Goal: Task Accomplishment & Management: Use online tool/utility

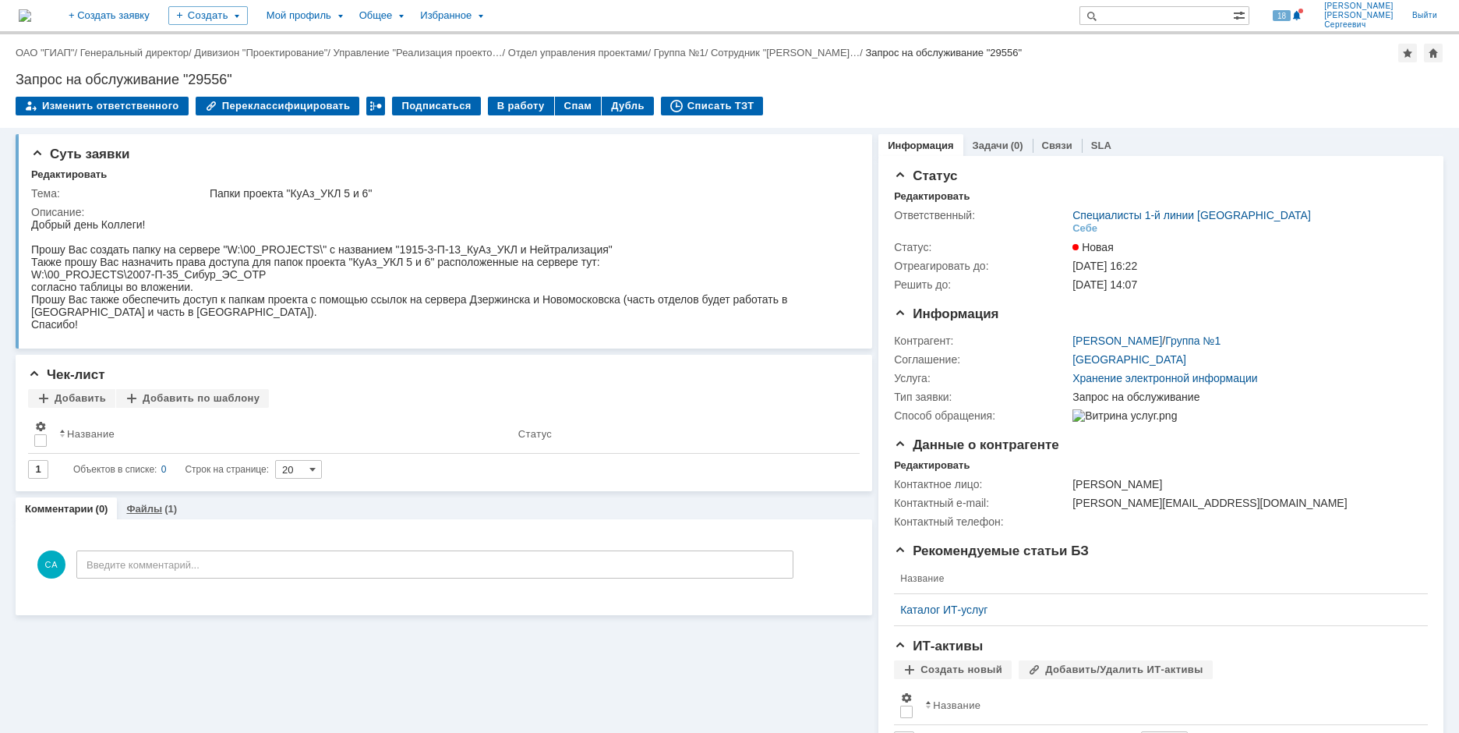
click at [161, 515] on div "Файлы (1)" at bounding box center [151, 508] width 69 height 23
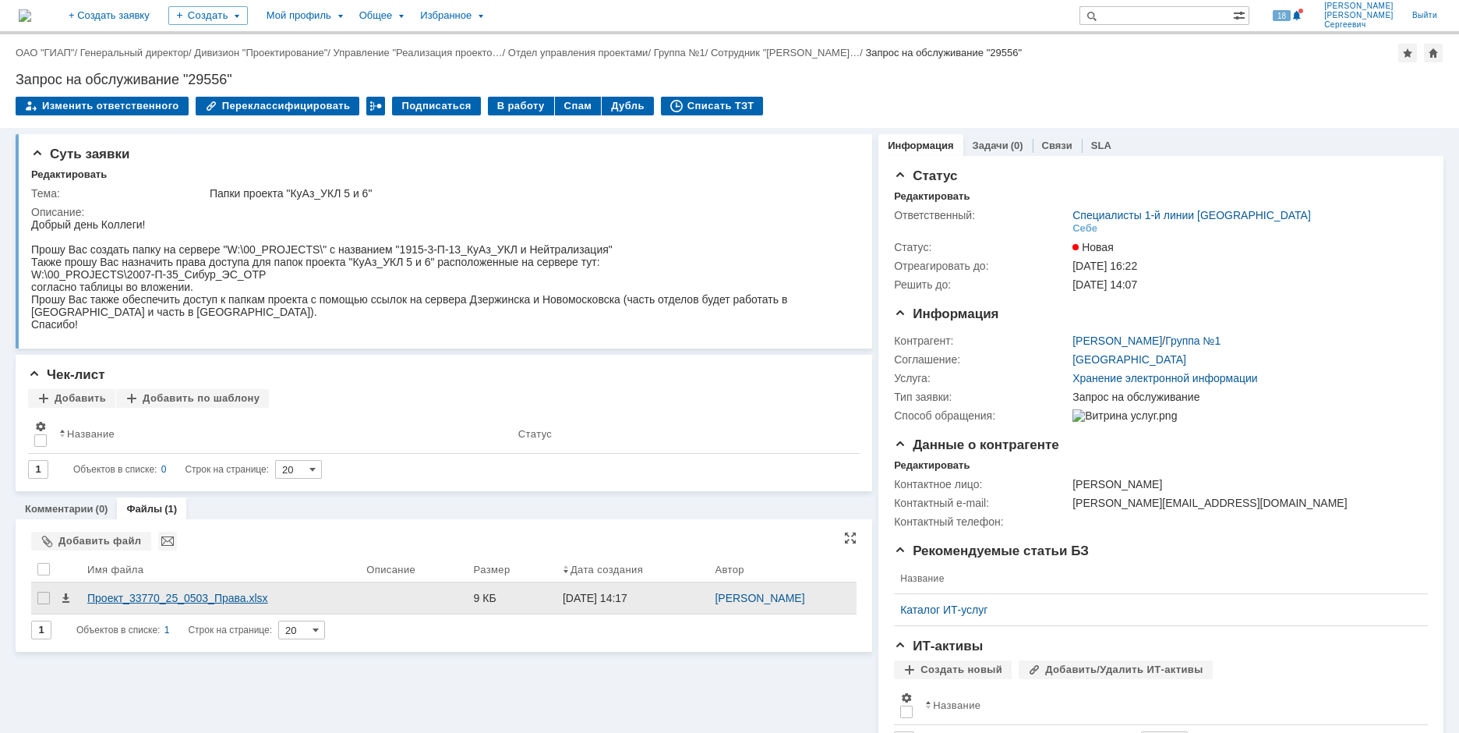
click at [168, 601] on div "Проект_33770_25_0503_Права.xlsx" at bounding box center [220, 598] width 267 height 12
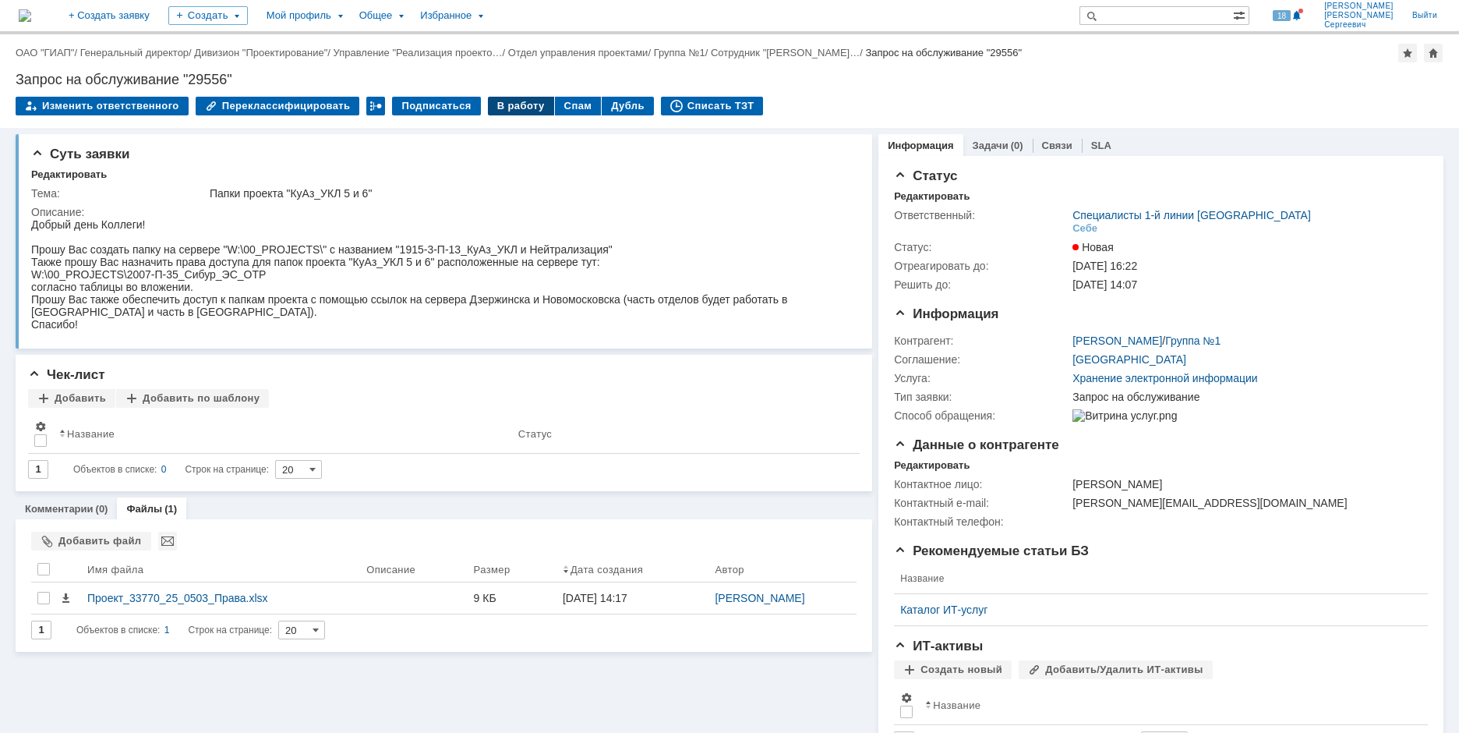
click at [494, 111] on div "В работу" at bounding box center [521, 106] width 66 height 19
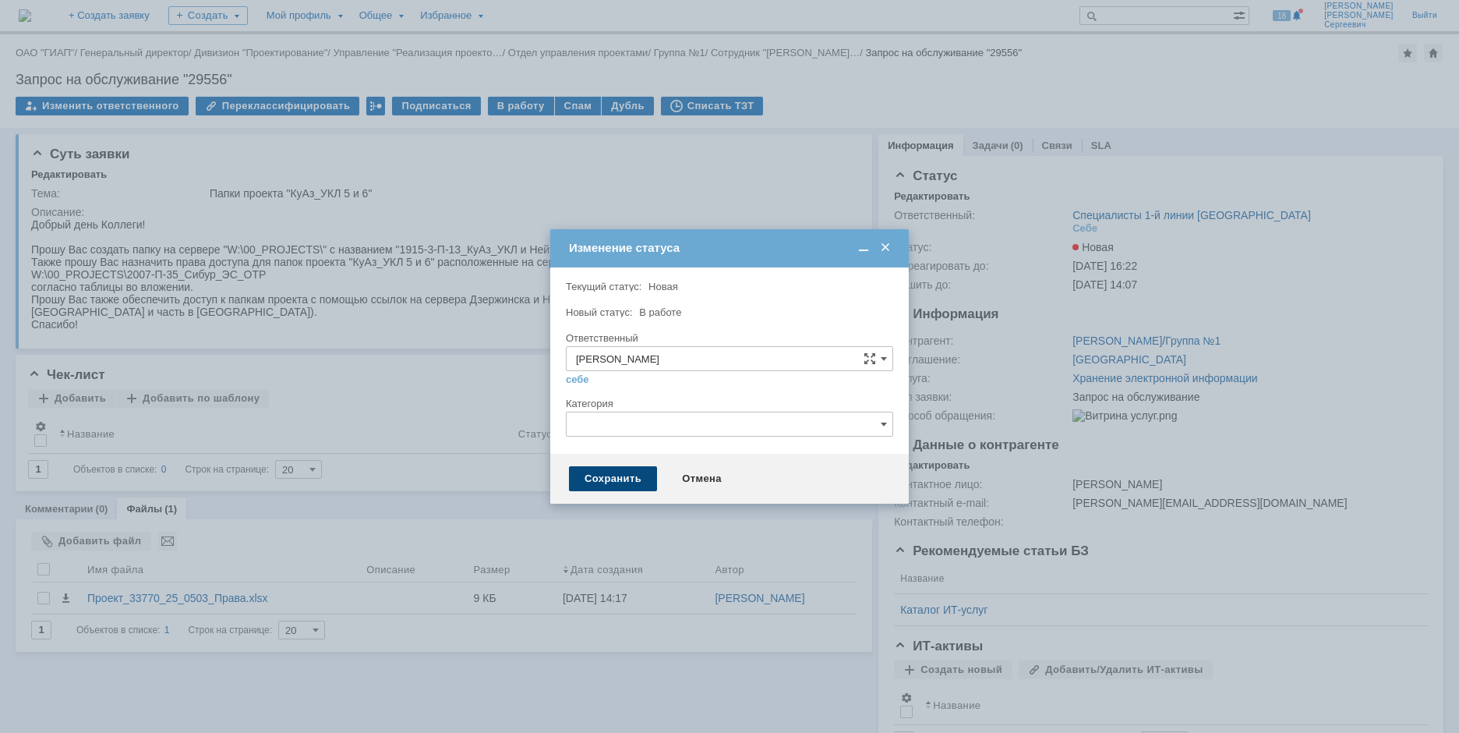
click at [597, 479] on div "Сохранить" at bounding box center [613, 478] width 88 height 25
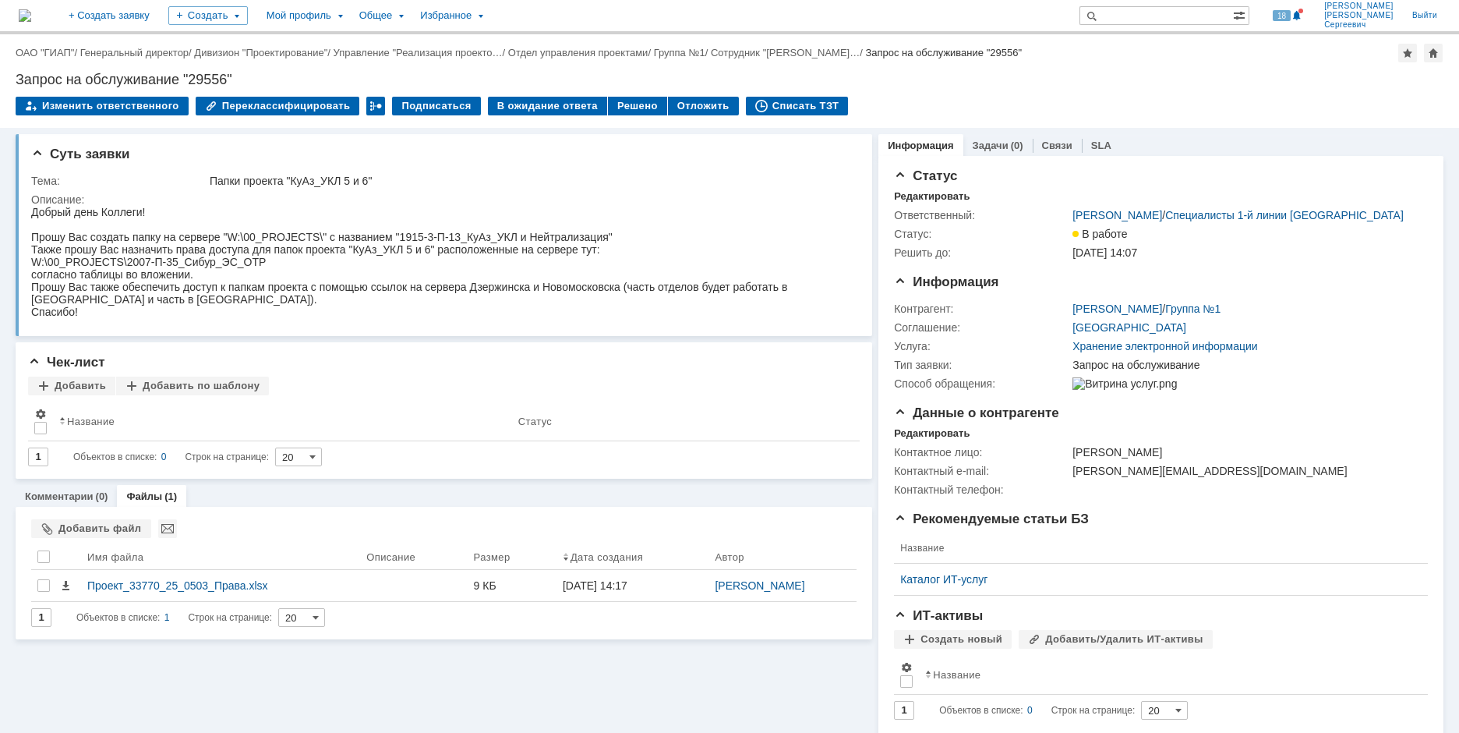
click at [404, 239] on div "Прошу Вас создать папку на сервере "W:\00_PROJECTS\" с названием "1915-3-П-13_К…" at bounding box center [437, 237] width 813 height 12
drag, startPoint x: 399, startPoint y: 236, endPoint x: 610, endPoint y: 241, distance: 211.3
click at [610, 241] on div "Прошу Вас создать папку на сервере "W:\00_PROJECTS\" с названием "1915-3-П-13_К…" at bounding box center [437, 237] width 813 height 12
copy div "1915-3-П-13_КуАз_УКЛ и Нейтрализация"
click at [616, 262] on div "W:\00_PROJECTS\2007-П-35_Сибур_ЭС_ОТР" at bounding box center [437, 262] width 813 height 12
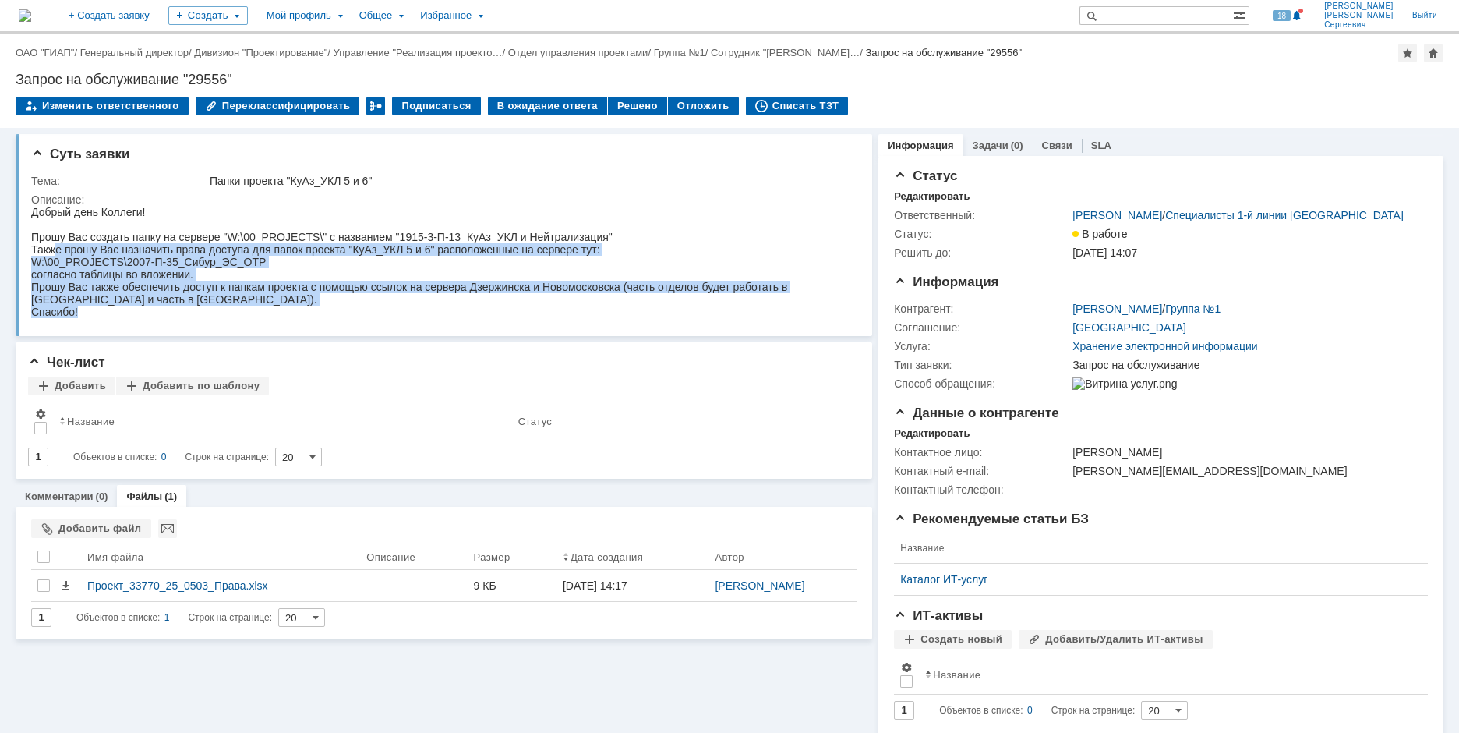
drag, startPoint x: 57, startPoint y: 255, endPoint x: 182, endPoint y: 314, distance: 138.1
click at [182, 314] on body "Добрый день Коллеги! Прошу Вас создать папку на сервере "W:\00_PROJECTS\" с наз…" at bounding box center [437, 262] width 813 height 112
click at [258, 269] on div "согласно таблицы во вложении." at bounding box center [437, 274] width 813 height 12
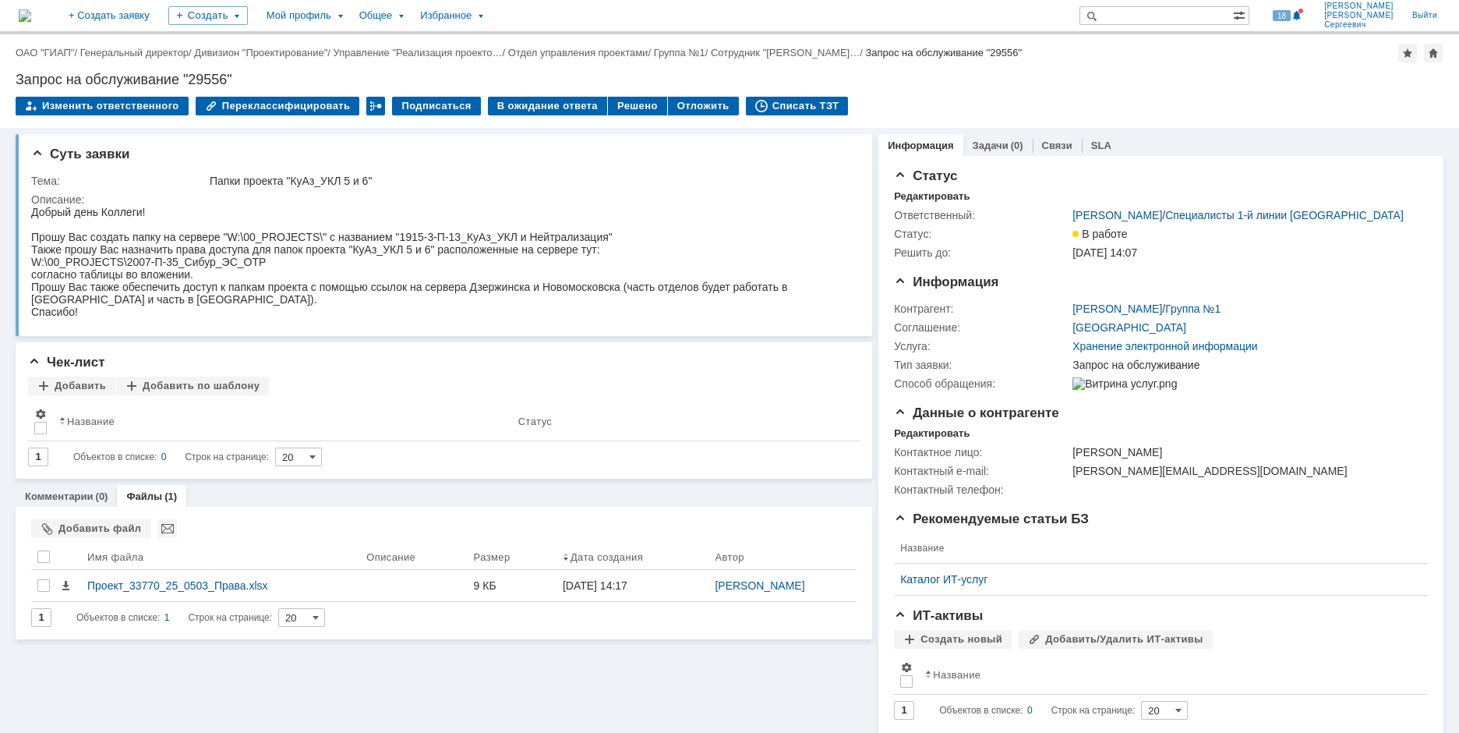
click at [61, 235] on div "Прошу Вас создать папку на сервере "W:\00_PROJECTS\" с названием "1915-3-П-13_К…" at bounding box center [437, 237] width 813 height 12
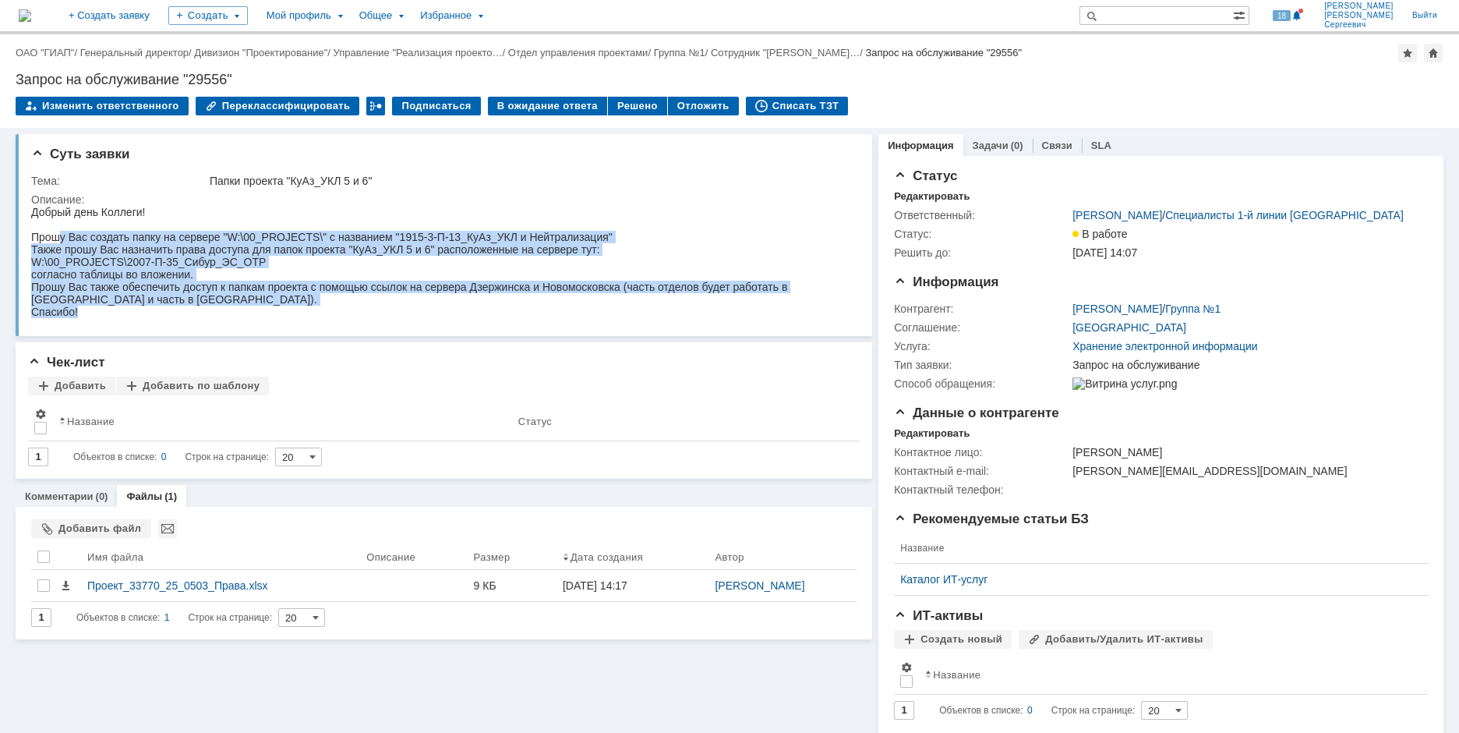
drag, startPoint x: 58, startPoint y: 234, endPoint x: 272, endPoint y: 307, distance: 225.8
click at [272, 307] on body "Добрый день Коллеги! Прошу Вас создать папку на сервере "W:\00_PROJECTS\" с наз…" at bounding box center [437, 262] width 813 height 112
click at [272, 307] on div "Спасибо!" at bounding box center [437, 312] width 813 height 12
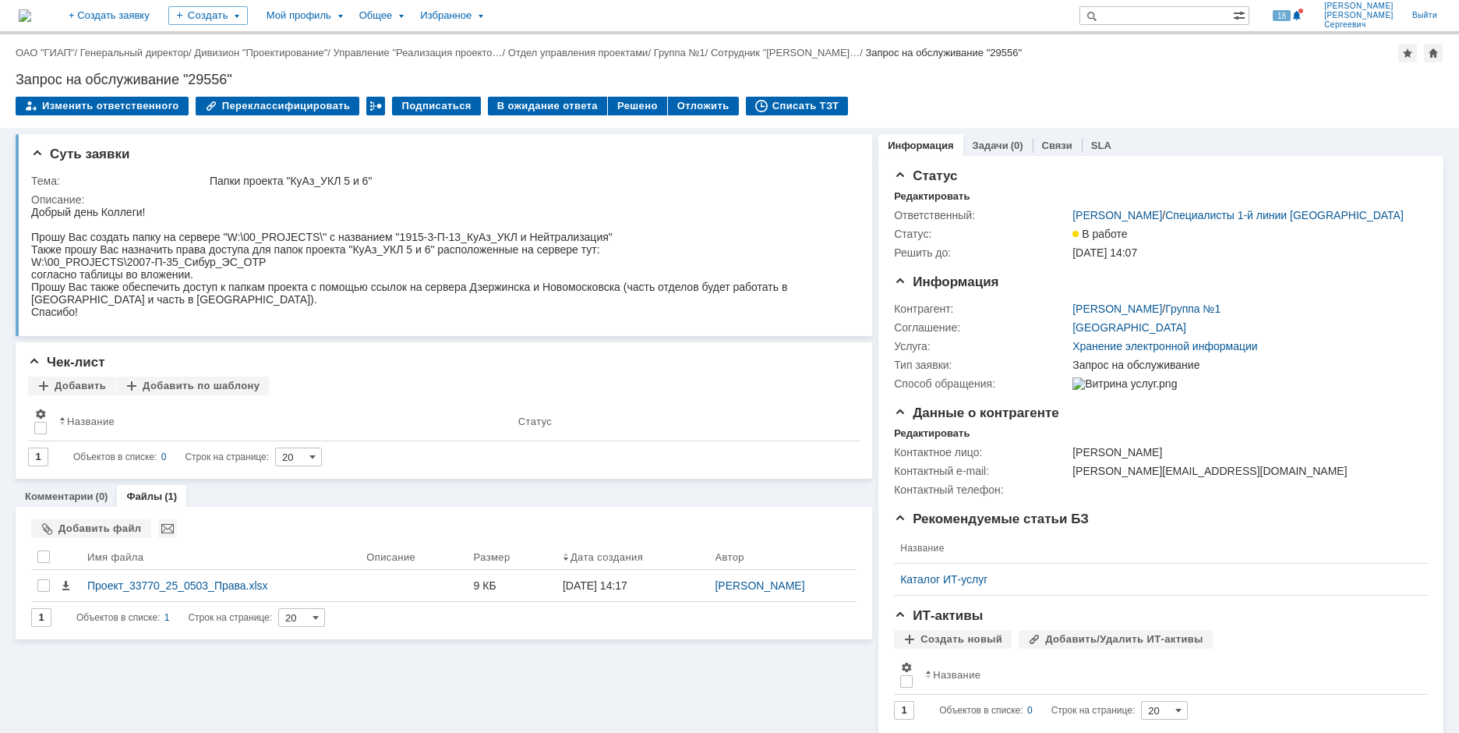
click at [36, 252] on div "Также прошу Вас назначить права доступа для папок проекта "КуАз_УКЛ 5 и 6" расп…" at bounding box center [437, 249] width 813 height 12
drag, startPoint x: 35, startPoint y: 235, endPoint x: 344, endPoint y: 247, distance: 308.9
click at [344, 247] on body "Добрый день Коллеги! Прошу Вас создать папку на сервере "W:\00_PROJECTS\" с наз…" at bounding box center [437, 262] width 813 height 112
click at [344, 247] on div "Также прошу Вас назначить права доступа для папок проекта "КуАз_УКЛ 5 и 6" расп…" at bounding box center [437, 249] width 813 height 12
drag, startPoint x: 348, startPoint y: 252, endPoint x: 429, endPoint y: 249, distance: 81.1
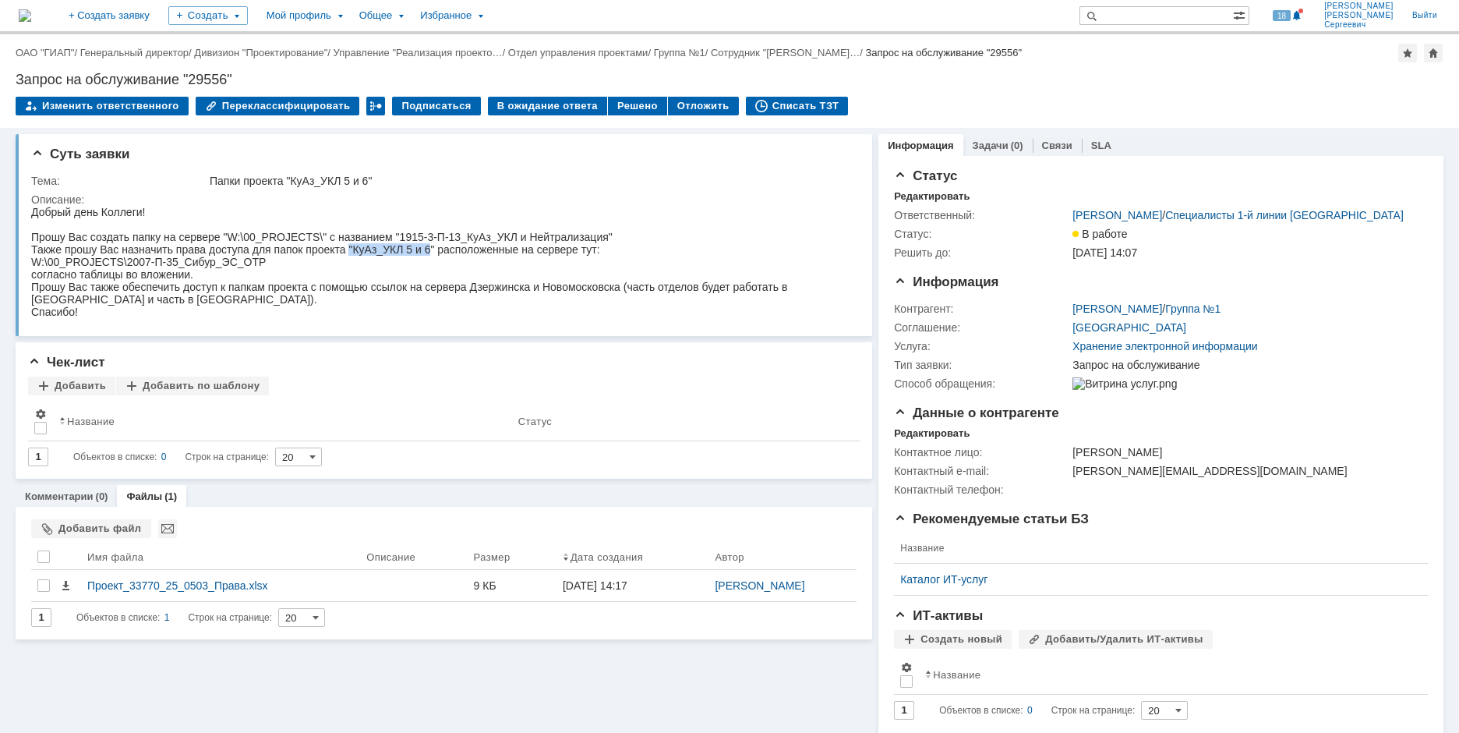
click at [429, 249] on div "Также прошу Вас назначить права доступа для папок проекта "КуАз_УКЛ 5 и 6" расп…" at bounding box center [437, 249] width 813 height 12
drag, startPoint x: 400, startPoint y: 235, endPoint x: 525, endPoint y: 238, distance: 124.7
click at [525, 238] on div "Прошу Вас создать папку на сервере "W:\00_PROJECTS\" с названием "1915-3-П-13_К…" at bounding box center [437, 237] width 813 height 12
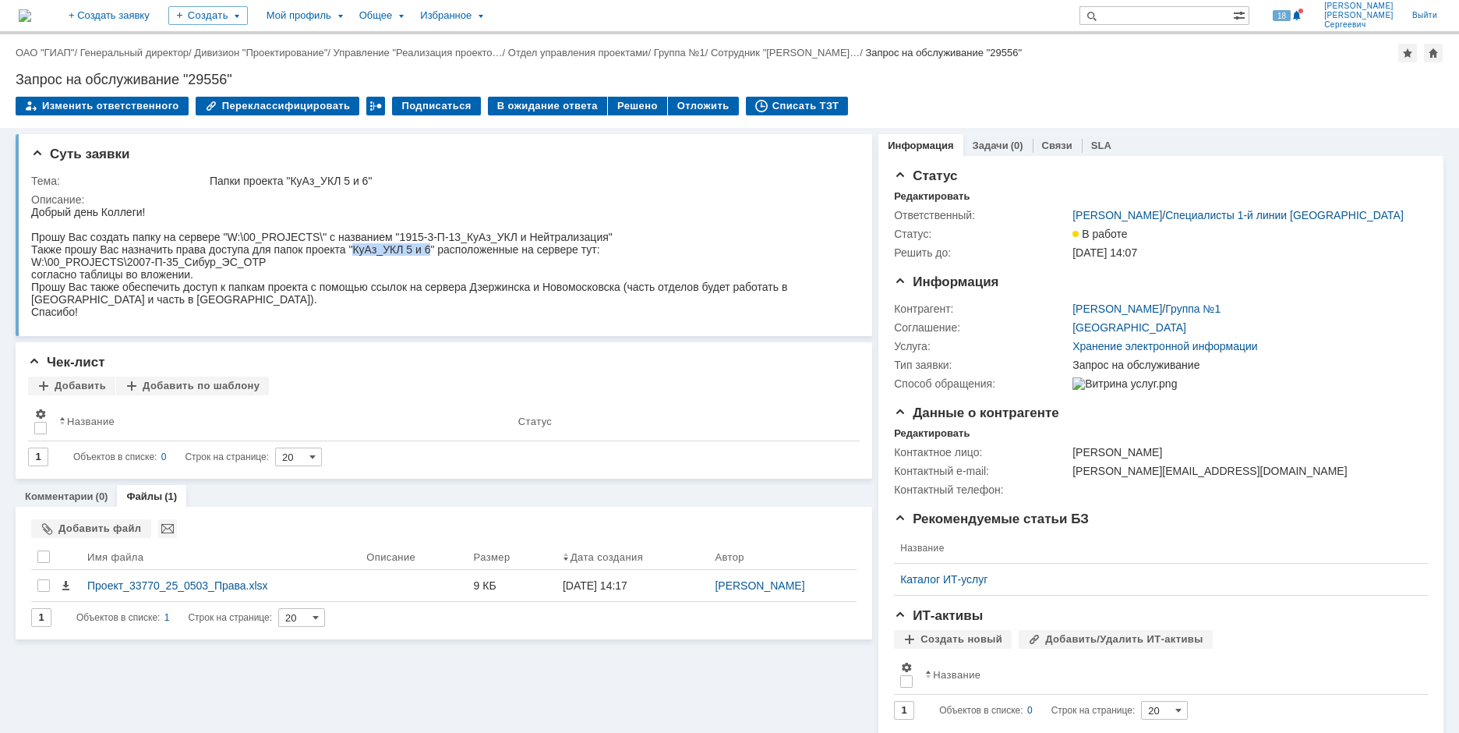
drag, startPoint x: 351, startPoint y: 247, endPoint x: 431, endPoint y: 252, distance: 80.4
click at [431, 252] on div "Также прошу Вас назначить права доступа для папок проекта "КуАз_УКЛ 5 и 6" расп…" at bounding box center [437, 249] width 813 height 12
click at [431, 270] on div "согласно таблицы во вложении." at bounding box center [437, 274] width 813 height 12
drag, startPoint x: 419, startPoint y: 237, endPoint x: 606, endPoint y: 237, distance: 187.8
click at [606, 237] on div "Прошу Вас создать папку на сервере "W:\00_PROJECTS\" с названием "1915-3-П-13_К…" at bounding box center [437, 237] width 813 height 12
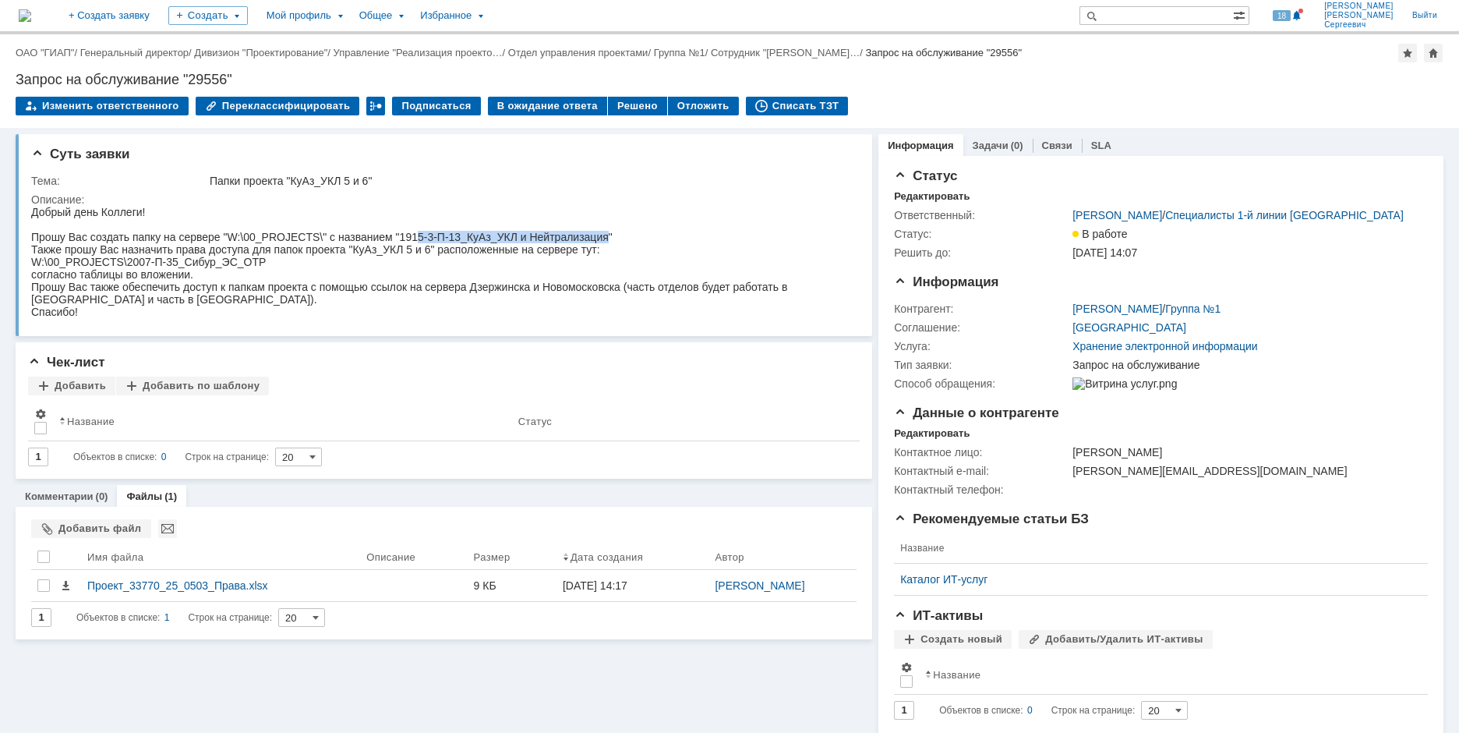
click at [606, 237] on div "Прошу Вас создать папку на сервере "W:\00_PROJECTS\" с названием "1915-3-П-13_К…" at bounding box center [437, 237] width 813 height 12
drag, startPoint x: 606, startPoint y: 237, endPoint x: 406, endPoint y: 233, distance: 200.3
click at [406, 233] on div "Прошу Вас создать папку на сервере "W:\00_PROJECTS\" с названием "1915-3-П-13_К…" at bounding box center [437, 237] width 813 height 12
click at [419, 271] on div "согласно таблицы во вложении." at bounding box center [437, 274] width 813 height 12
drag, startPoint x: 264, startPoint y: 257, endPoint x: 32, endPoint y: 262, distance: 232.3
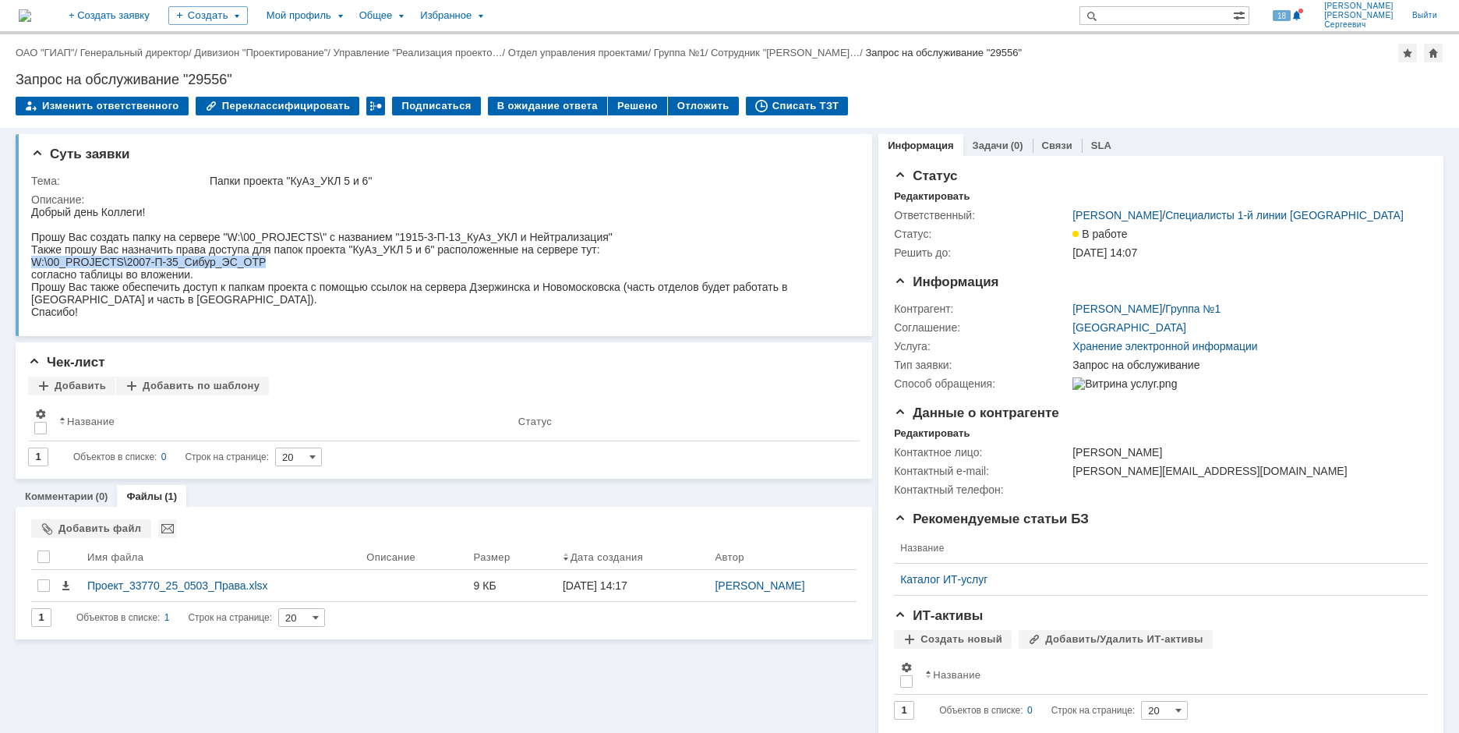
click at [32, 262] on div "W:\00_PROJECTS\2007-П-35_Сибур_ЭС_ОТР" at bounding box center [437, 262] width 813 height 12
click at [327, 272] on div "согласно таблицы во вложении." at bounding box center [437, 274] width 813 height 12
click at [58, 282] on div "Прошу Вас также обеспечить доступ к папкам проекта с помощью ссылок на сервера …" at bounding box center [437, 293] width 813 height 25
drag, startPoint x: 60, startPoint y: 467, endPoint x: 270, endPoint y: 261, distance: 293.8
drag, startPoint x: 243, startPoint y: 261, endPoint x: 39, endPoint y: 264, distance: 204.2
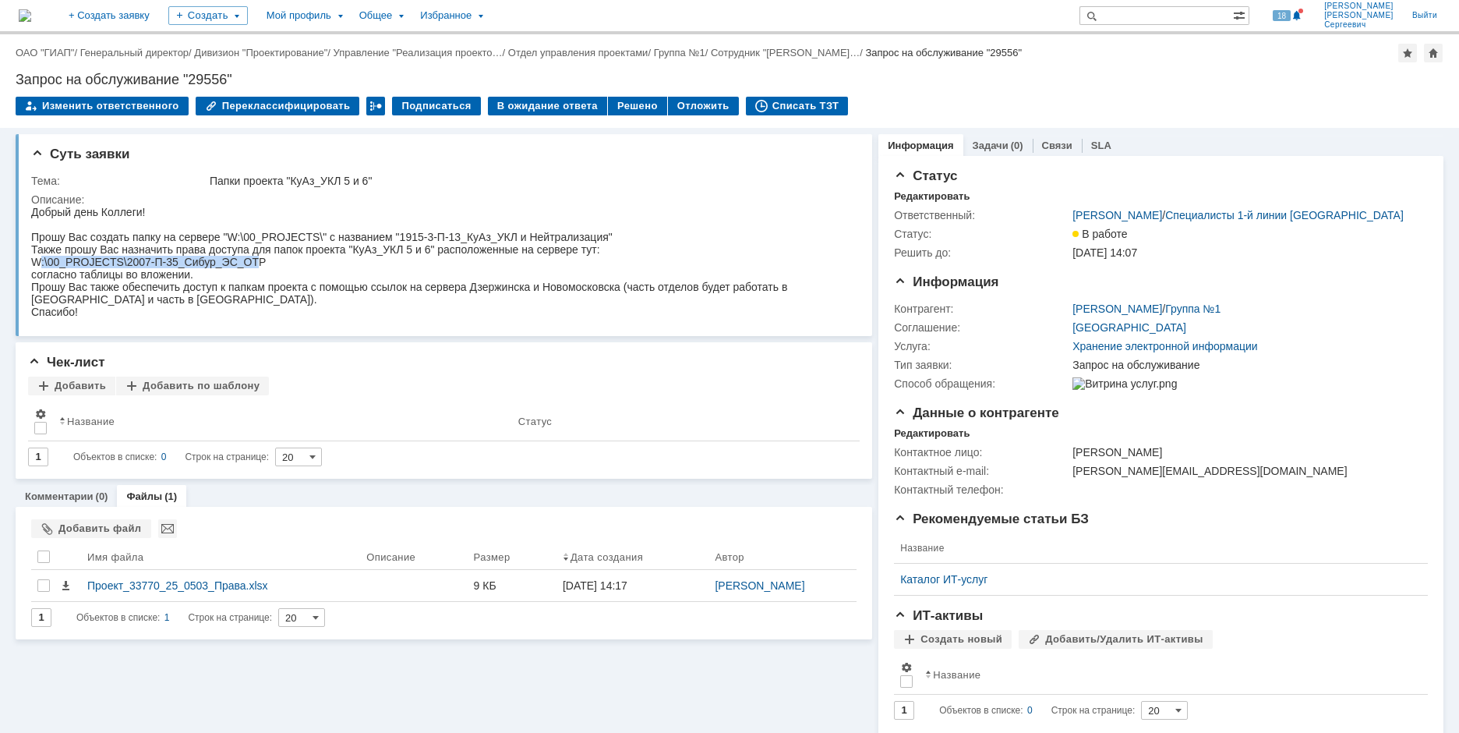
click at [39, 264] on div "W:\00_PROJECTS\2007-П-35_Сибур_ЭС_ОТР" at bounding box center [437, 262] width 813 height 12
click at [340, 260] on div "W:\00_PROJECTS\2007-П-35_Сибур_ЭС_ОТР" at bounding box center [437, 262] width 813 height 12
click at [48, 254] on div "Также прошу Вас назначить права доступа для папок проекта "КуАз_УКЛ 5 и 6" расп…" at bounding box center [437, 249] width 813 height 12
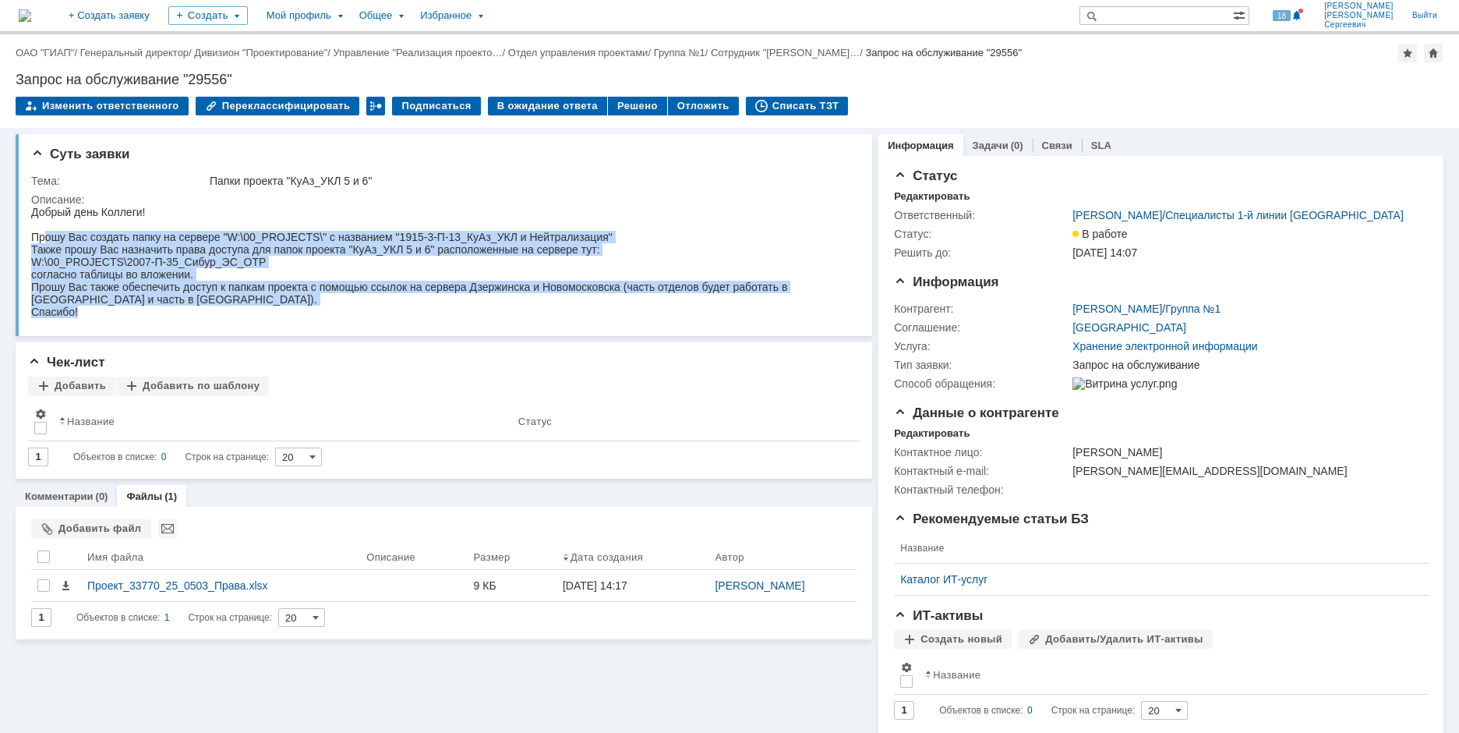
drag, startPoint x: 47, startPoint y: 234, endPoint x: 231, endPoint y: 317, distance: 202.7
click at [231, 317] on body "Добрый день Коллеги! Прошу Вас создать папку на сервере "W:\00_PROJECTS\" с наз…" at bounding box center [437, 262] width 813 height 112
click at [254, 278] on div "согласно таблицы во вложении." at bounding box center [437, 274] width 813 height 12
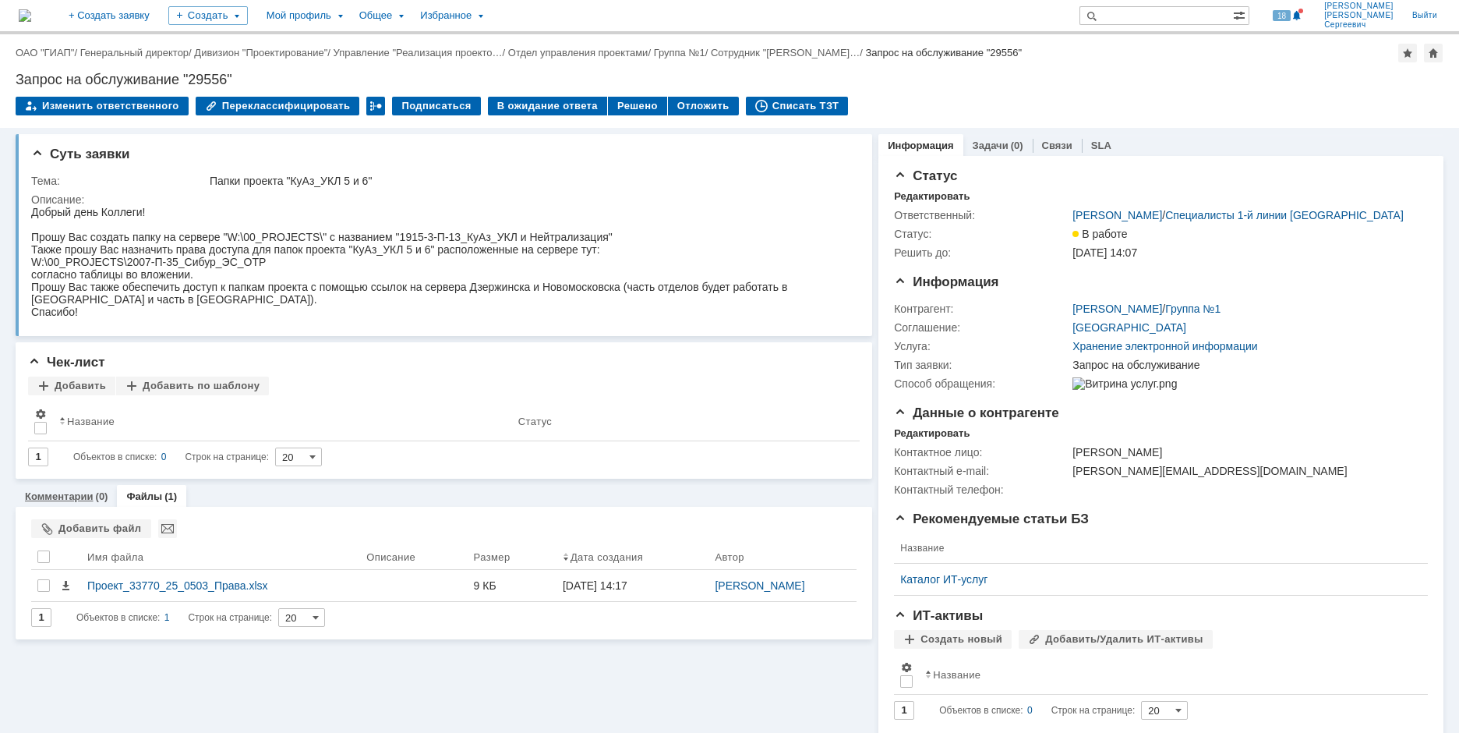
click at [72, 497] on link "Комментарии" at bounding box center [59, 496] width 69 height 12
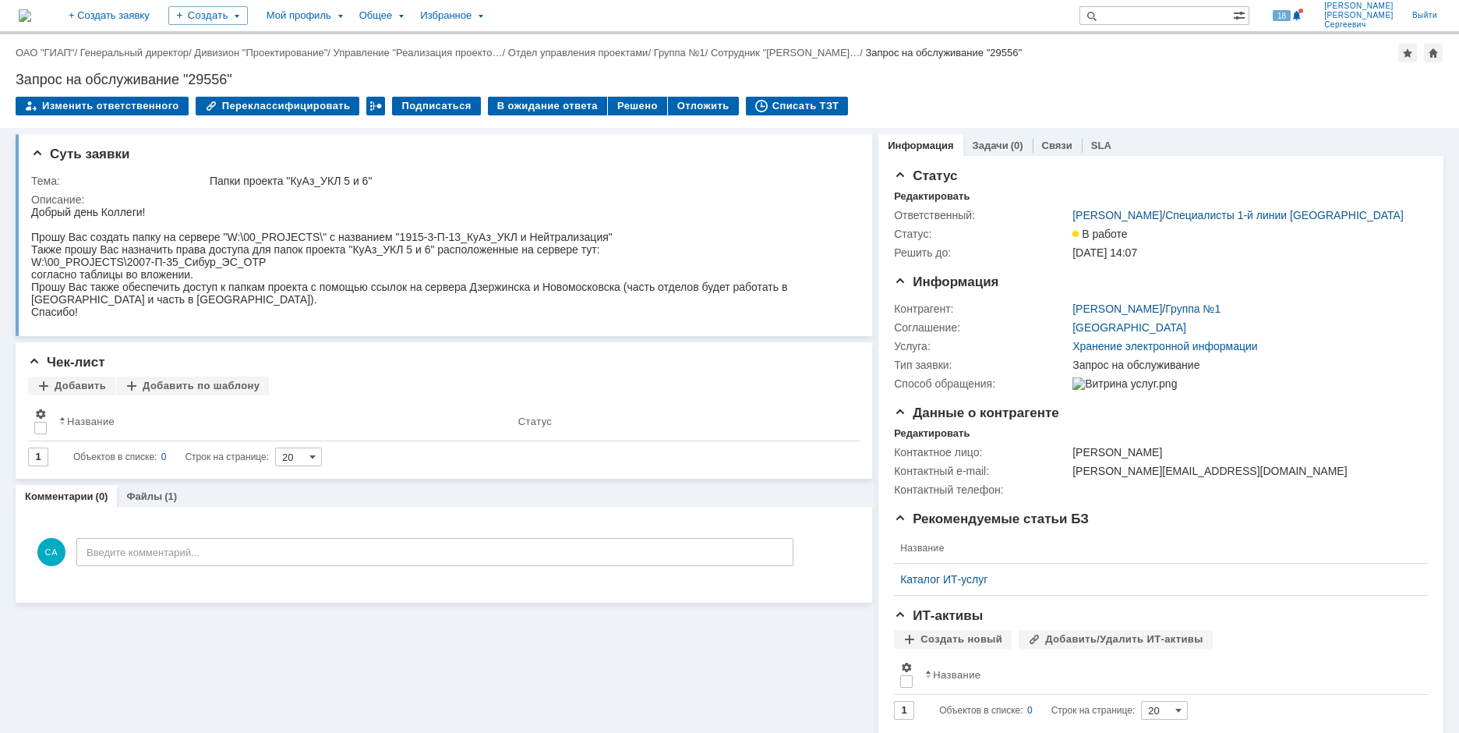
click at [13, 369] on div "Суть заявки Тема: Папки проекта "КуАз_УКЛ 5 и 6" Описание: Чек-лист Добавить До…" at bounding box center [729, 477] width 1459 height 698
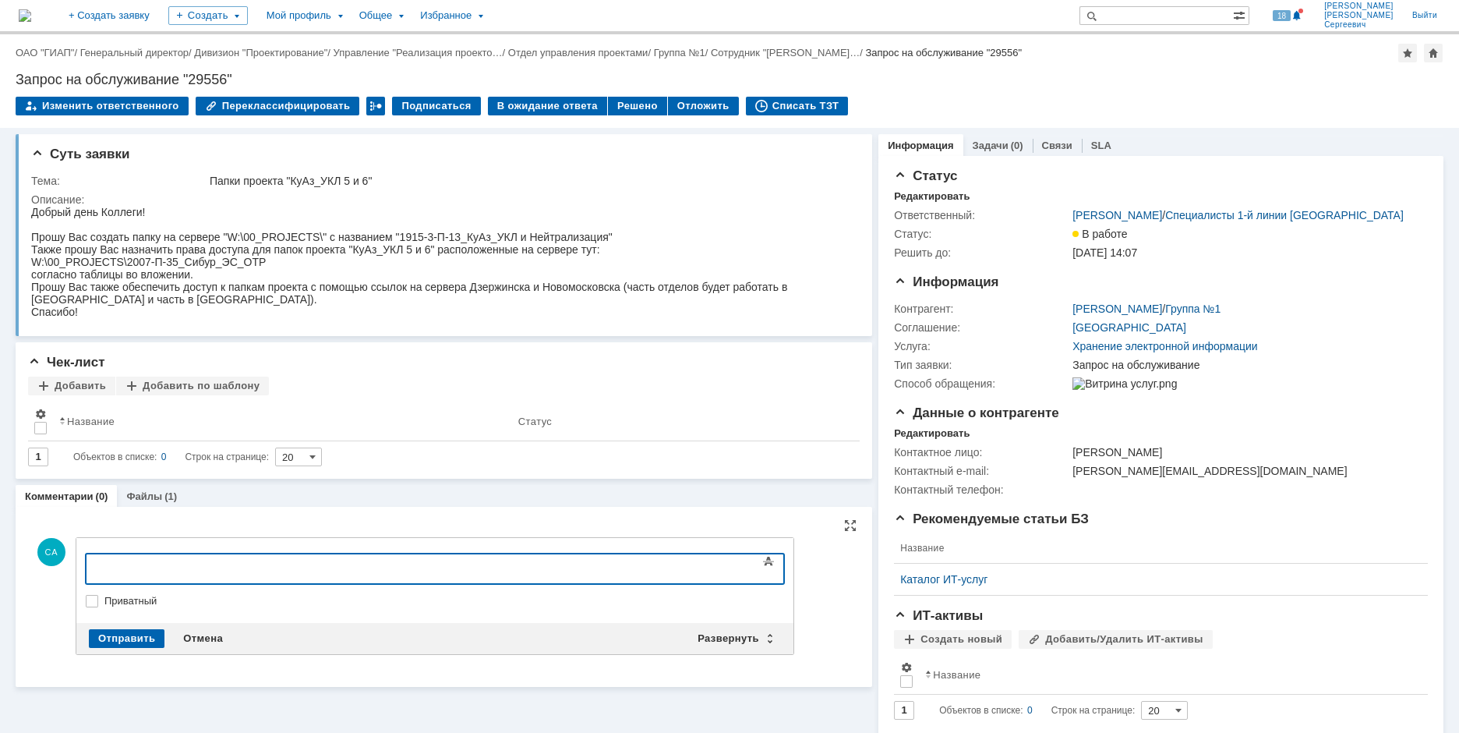
click at [169, 562] on div at bounding box center [212, 566] width 221 height 12
click at [330, 577] on body "\\rudzfsv0001.giap-dz.local\OP_DZ$\00_PROJECTS\" at bounding box center [213, 572] width 234 height 37
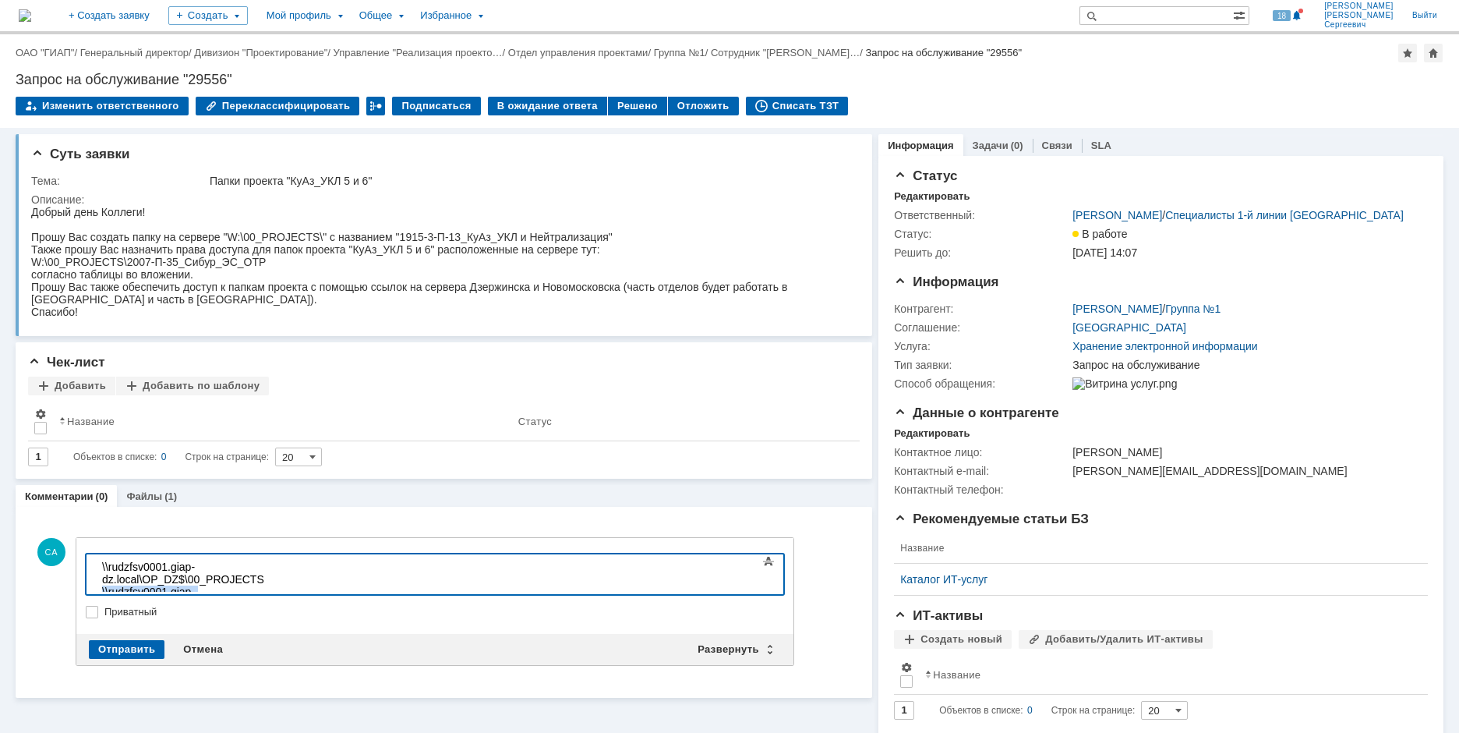
drag, startPoint x: 400, startPoint y: 578, endPoint x: 51, endPoint y: 574, distance: 349.2
click at [96, 574] on html "\\rudzfsv0001.giap-dz.local\OP_DZ$\00_PROJECTS \\rudzfsv0001.giap-dz.local\OP_D…" at bounding box center [213, 585] width 234 height 62
click at [323, 585] on div at bounding box center [212, 591] width 221 height 12
click at [330, 560] on body "\\rudzfsv0001.giap-dz.local\OP_DZ$\00_PROJECTS" at bounding box center [213, 579] width 234 height 50
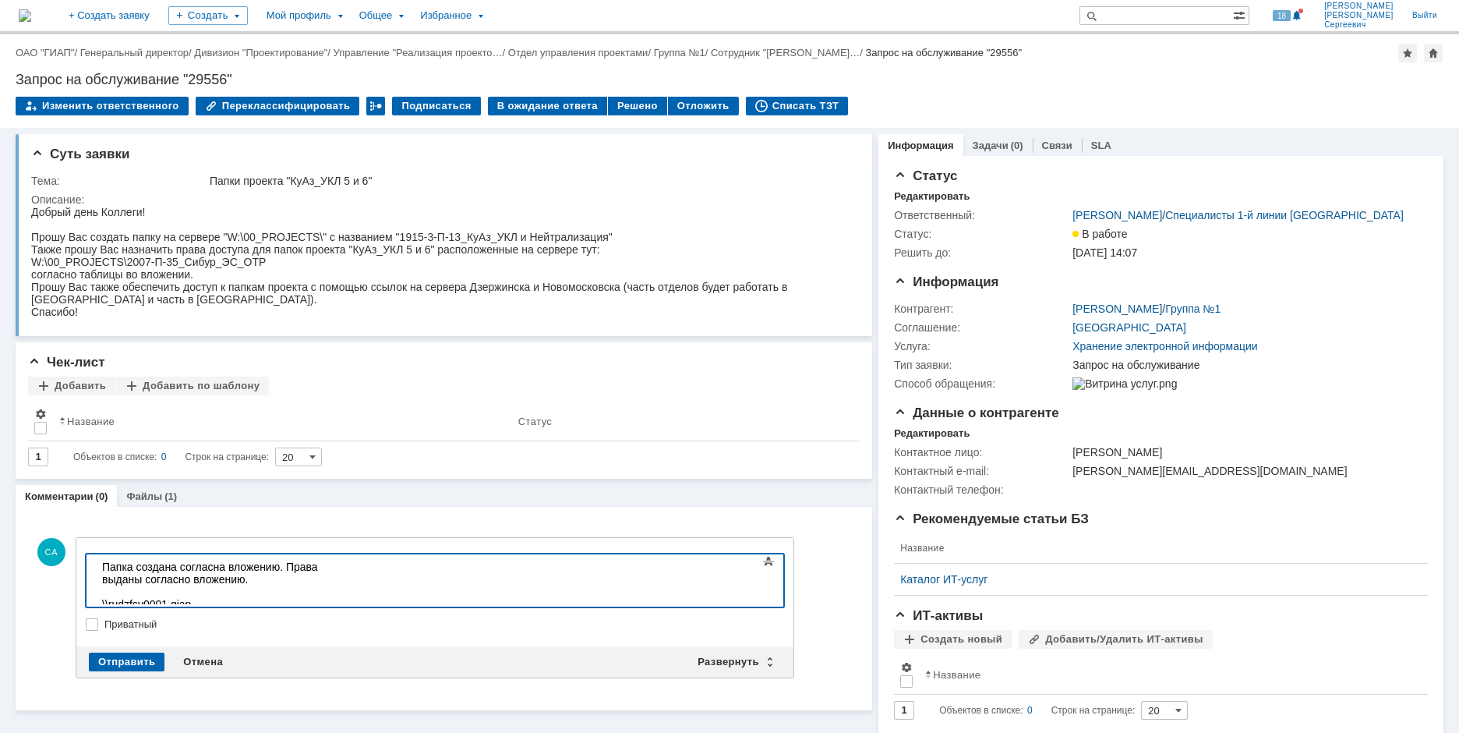
scroll to position [567, 5]
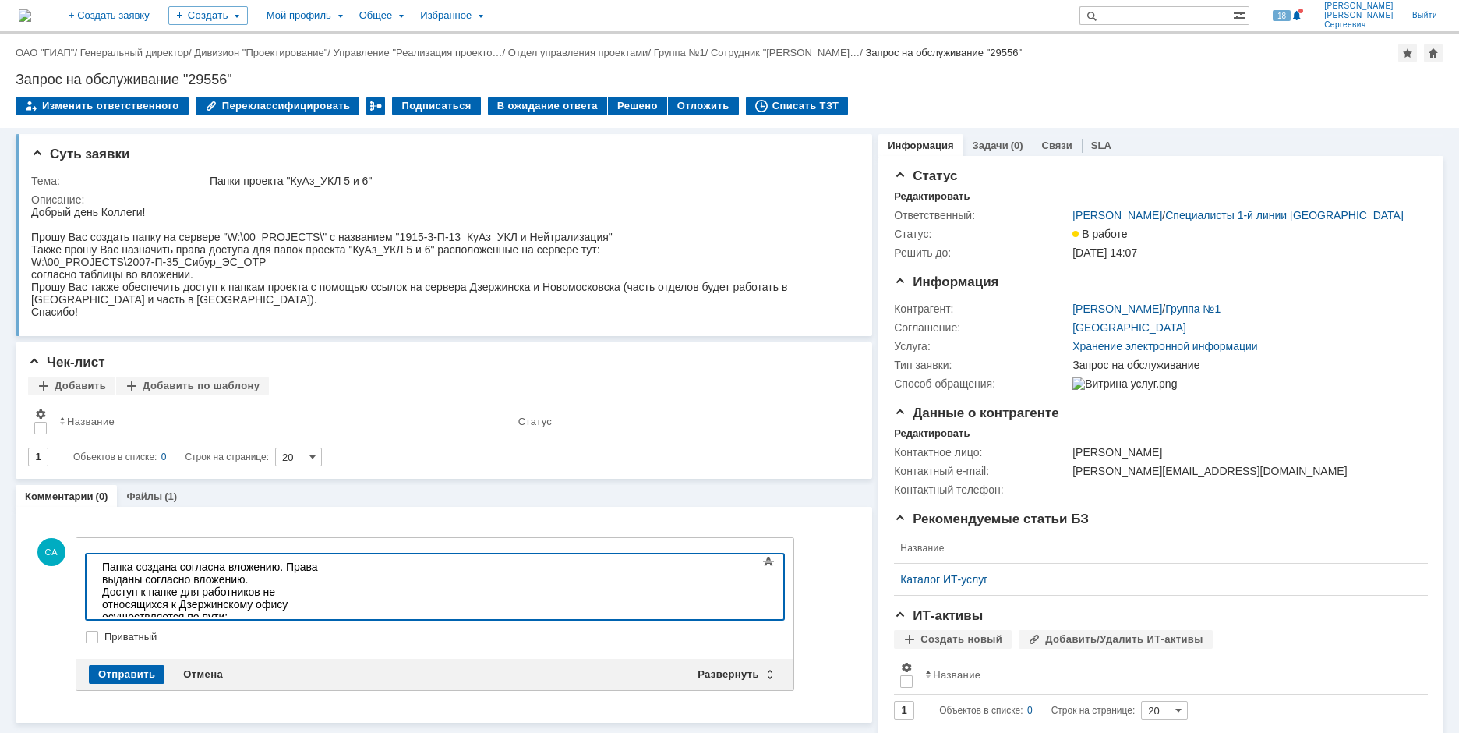
click at [323, 623] on div "\\rudzfsv0001.giap-dz.local\OP_DZ$\00_PROJECTS\1915-3-П-13_КуАз_УКЛ_и_Нейтрализ…" at bounding box center [212, 641] width 221 height 37
click at [323, 660] on div at bounding box center [212, 666] width 221 height 12
click at [123, 667] on div "Отправить" at bounding box center [127, 674] width 76 height 19
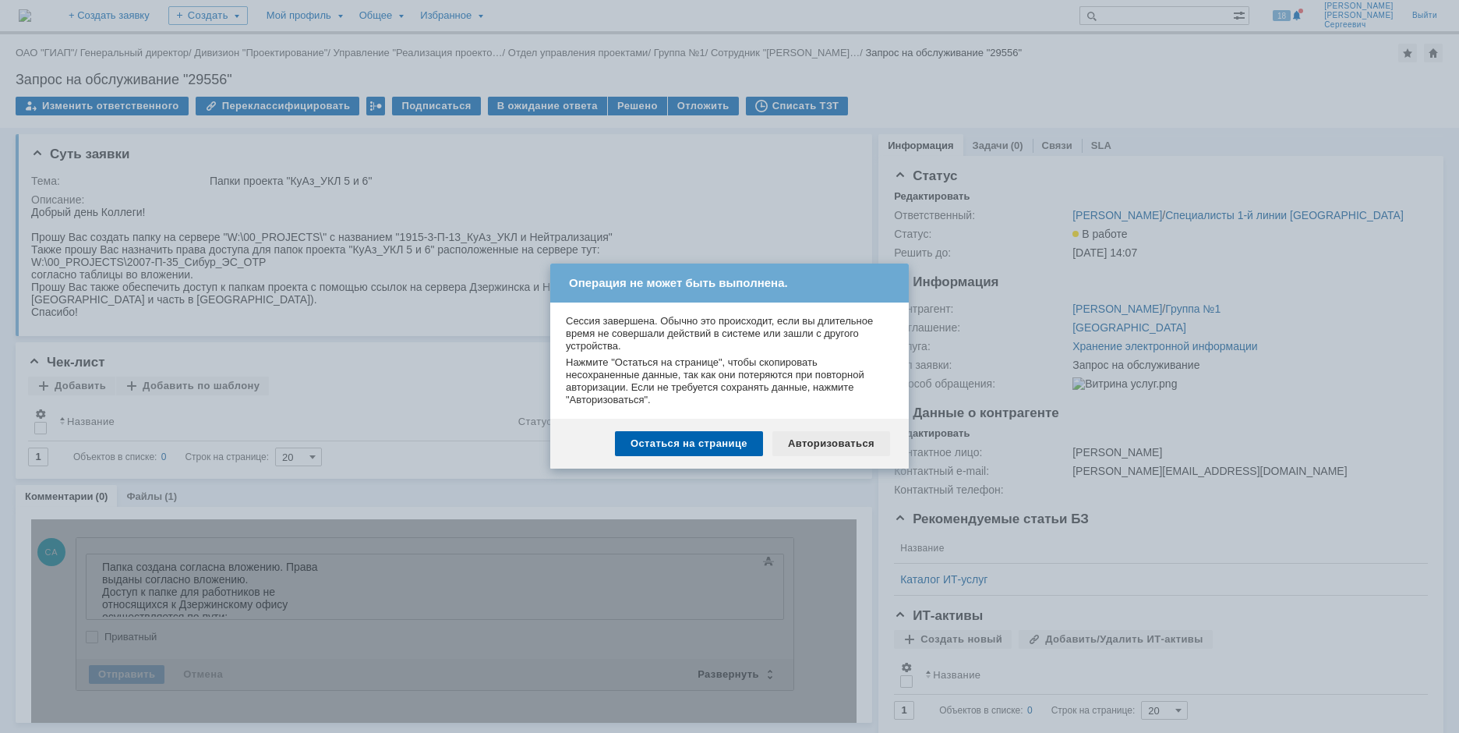
click at [866, 445] on div "Авторизоваться" at bounding box center [831, 443] width 118 height 25
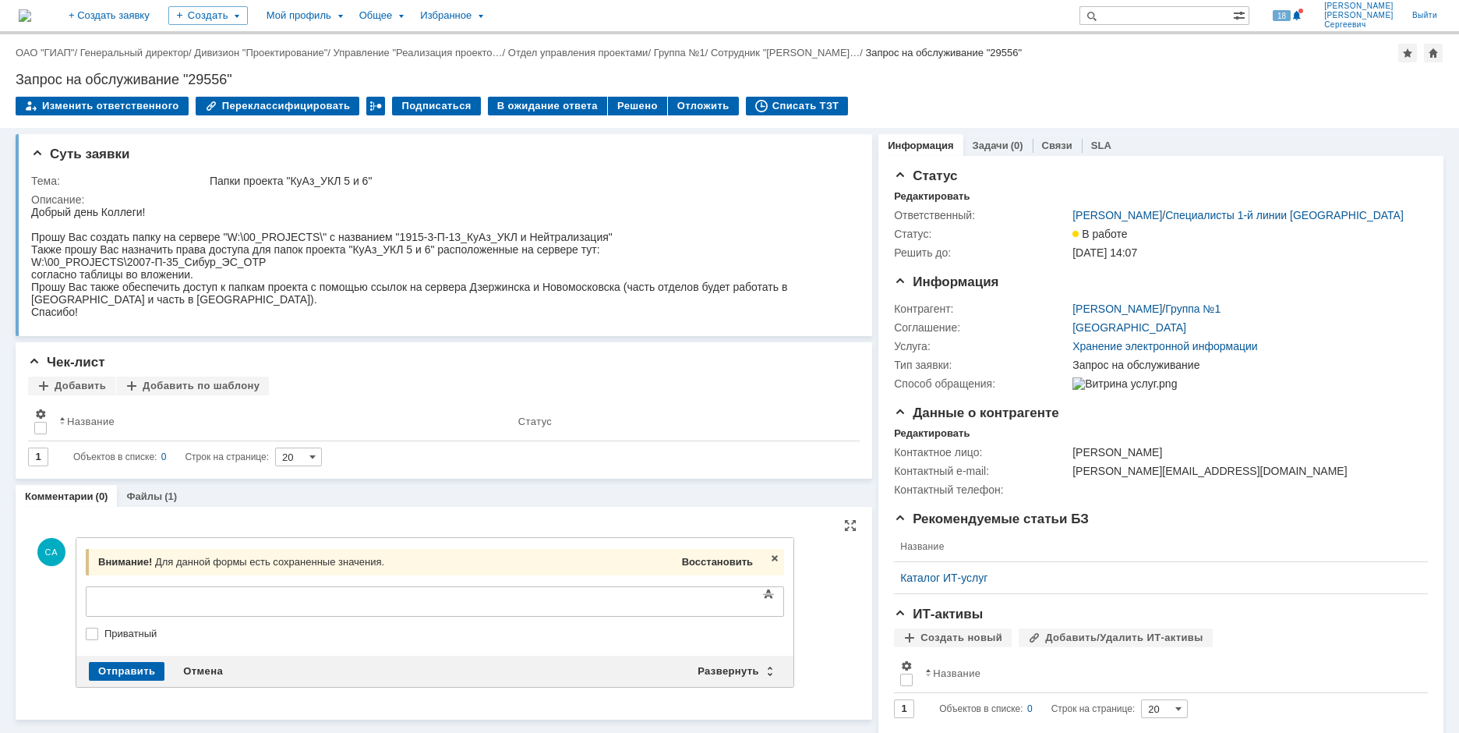
drag, startPoint x: 719, startPoint y: 560, endPoint x: 633, endPoint y: 5, distance: 561.7
click at [719, 560] on span "Восстановить" at bounding box center [717, 562] width 71 height 12
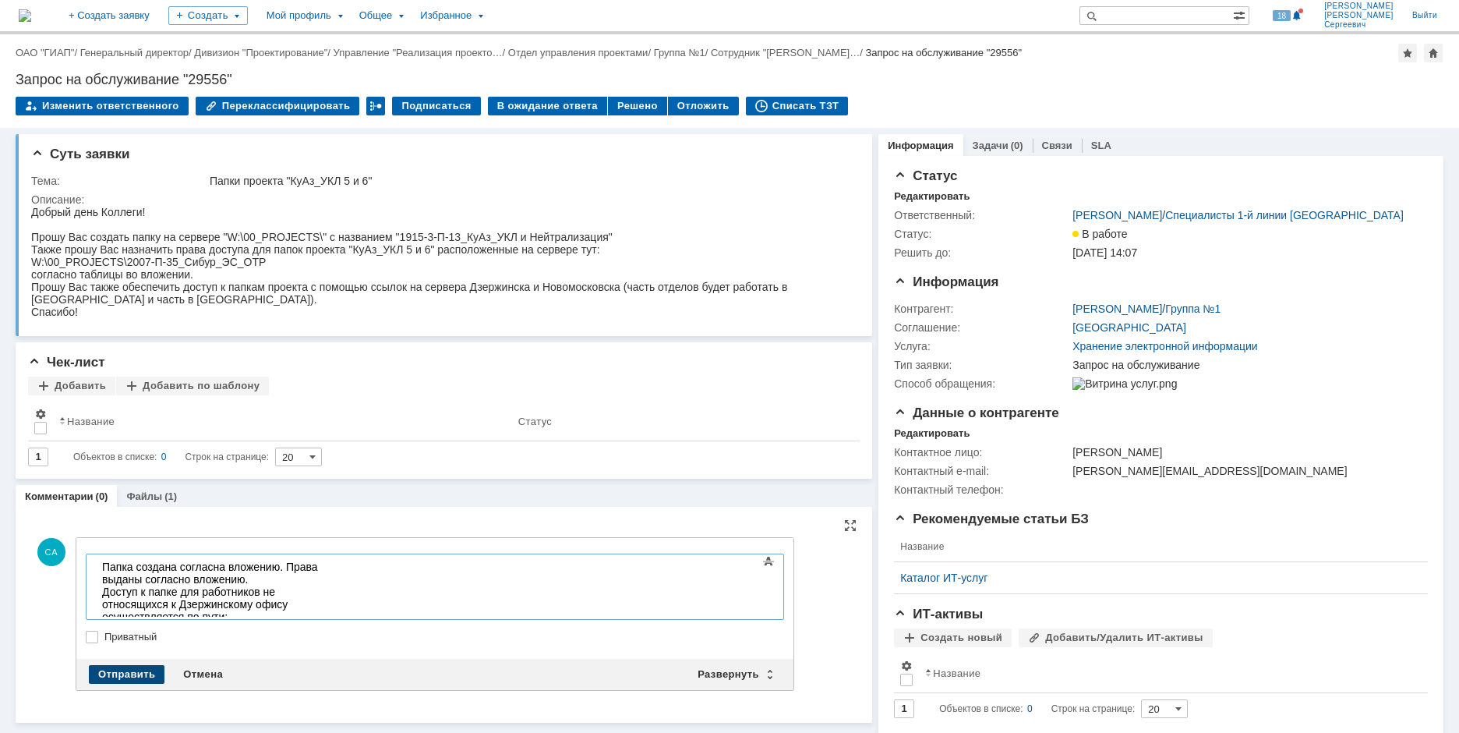
click at [126, 666] on div "Отправить" at bounding box center [127, 674] width 76 height 19
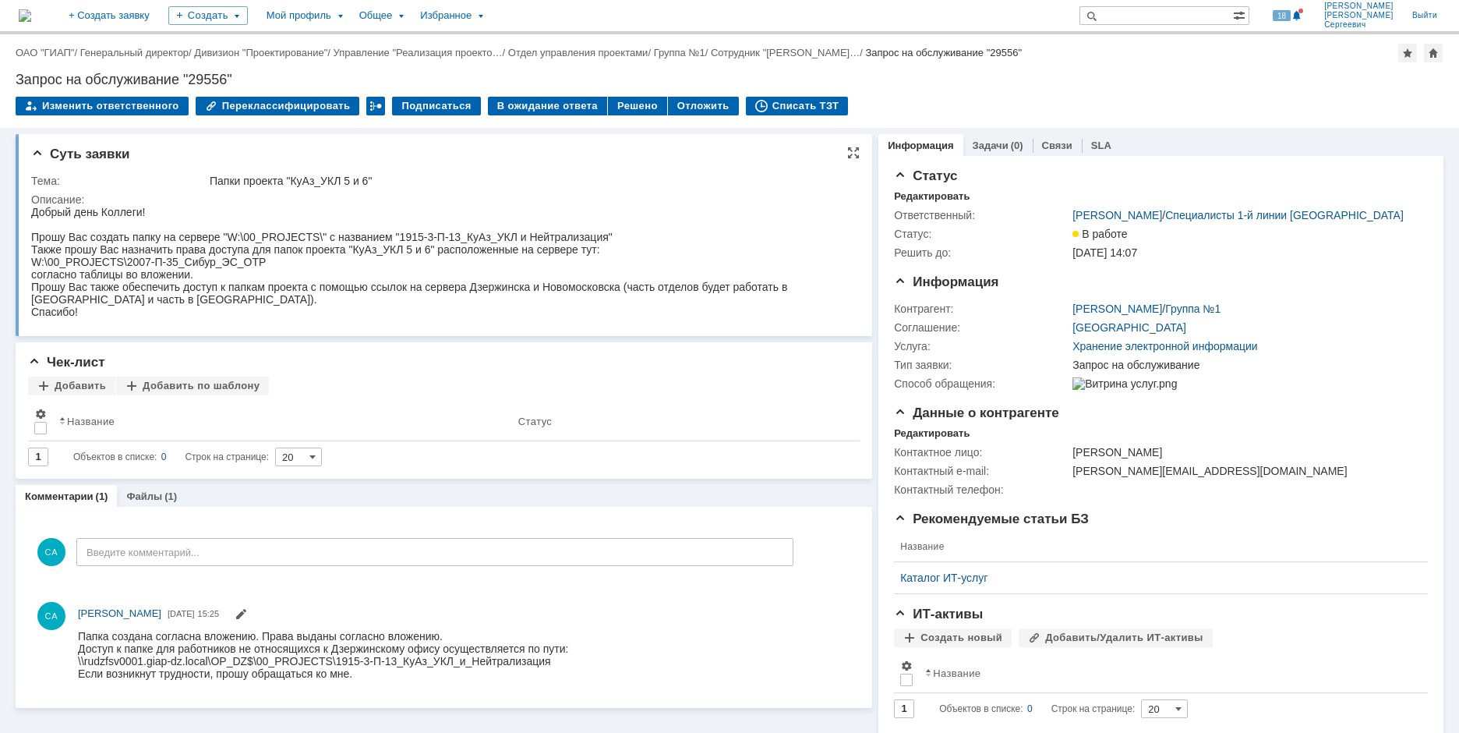
click at [20, 262] on div "Суть заявки Тема: Папки проекта "КуАз_УКЛ 5 и 6" Описание:" at bounding box center [444, 235] width 857 height 202
click at [779, 108] on div "Списать ТЗТ" at bounding box center [797, 106] width 103 height 19
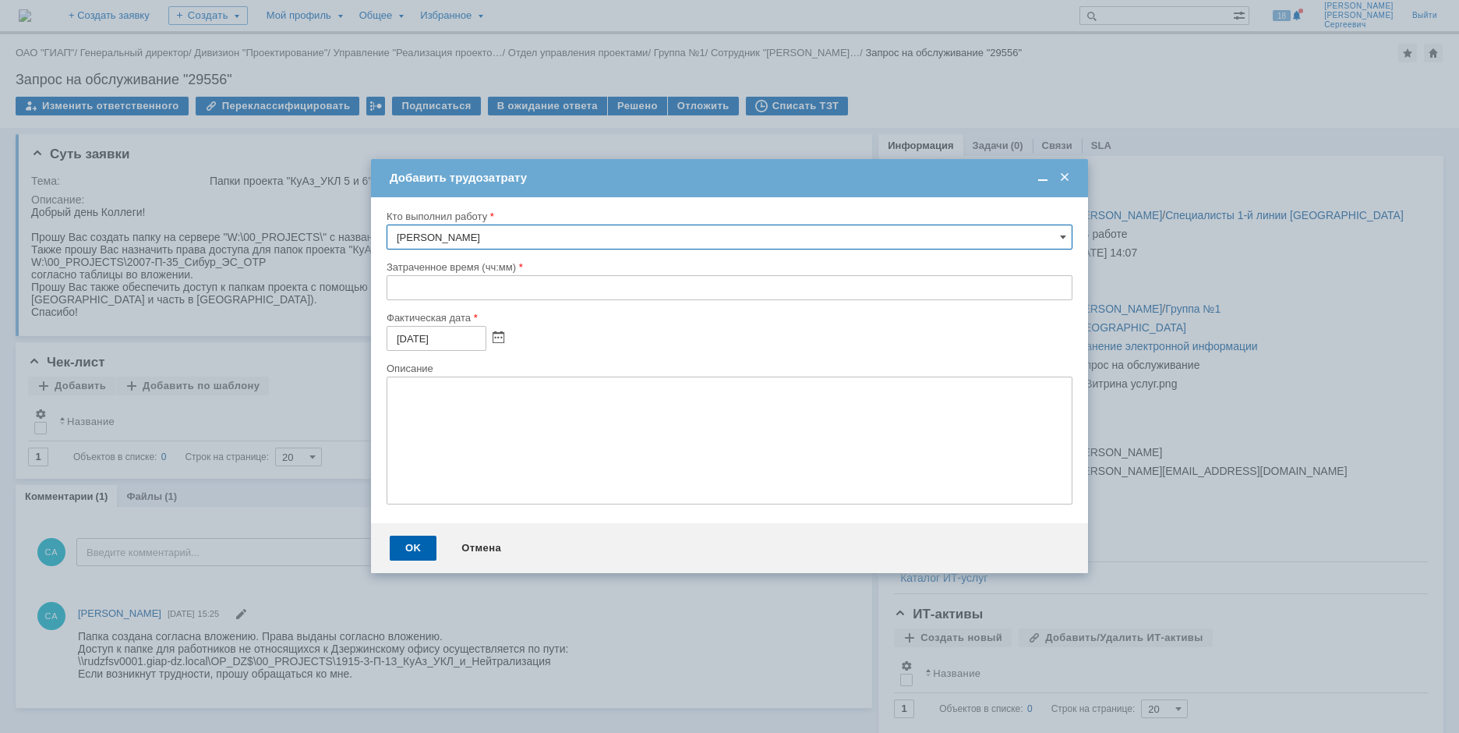
click at [392, 300] on div "Затраченное время (чч:мм)" at bounding box center [730, 285] width 686 height 51
type input "01:00"
click at [415, 553] on div "OK" at bounding box center [413, 547] width 47 height 25
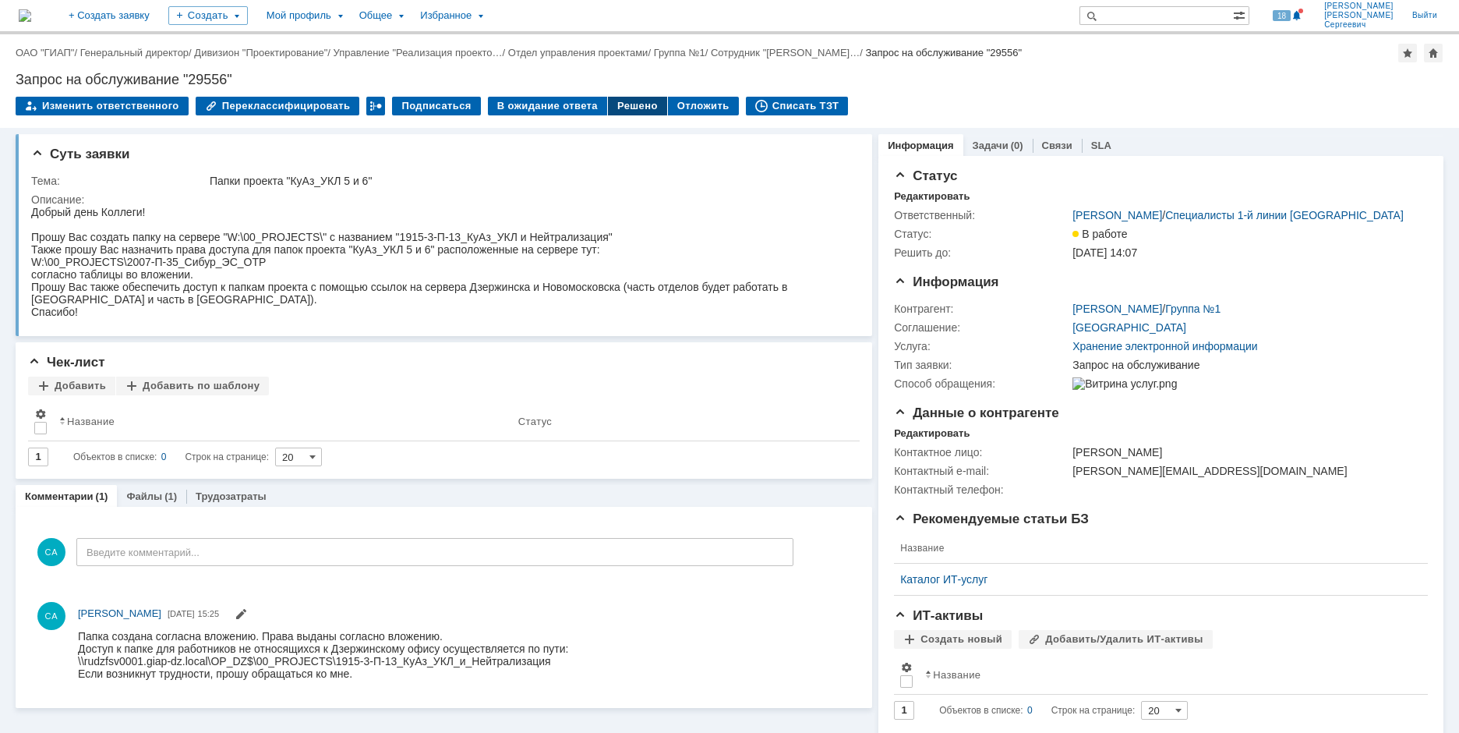
click at [612, 106] on div "Решено" at bounding box center [637, 106] width 59 height 19
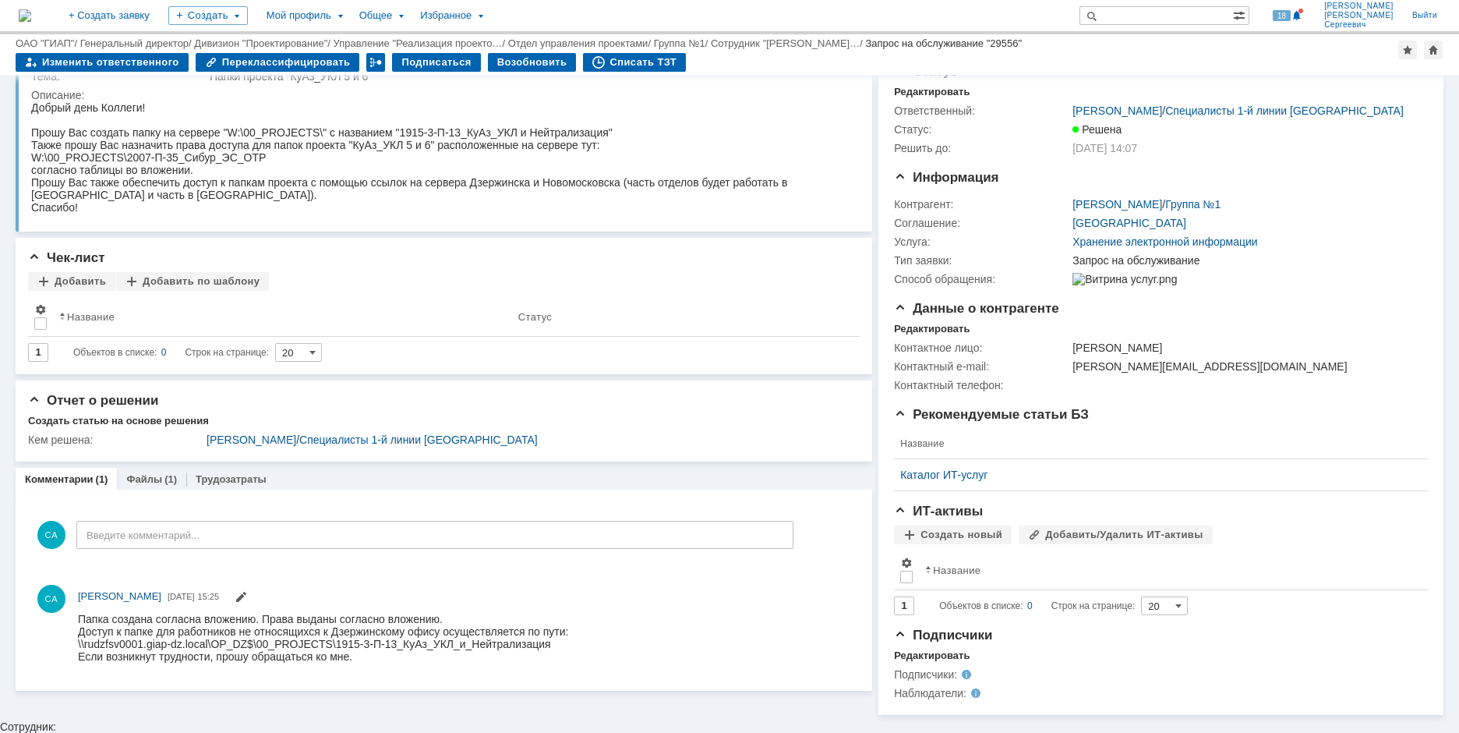
scroll to position [51, 0]
click at [247, 599] on span at bounding box center [241, 599] width 12 height 12
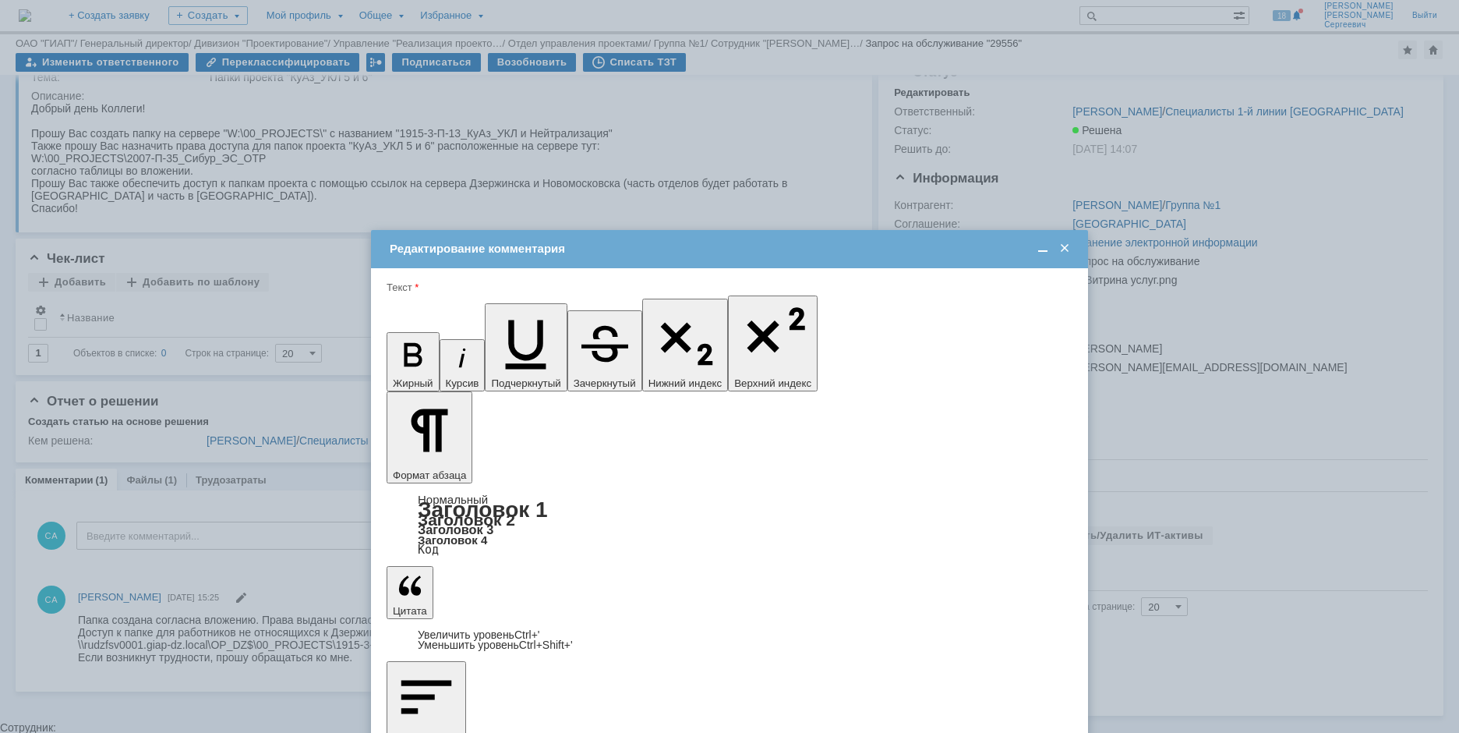
scroll to position [0, 0]
